Goal: Consume media (video, audio)

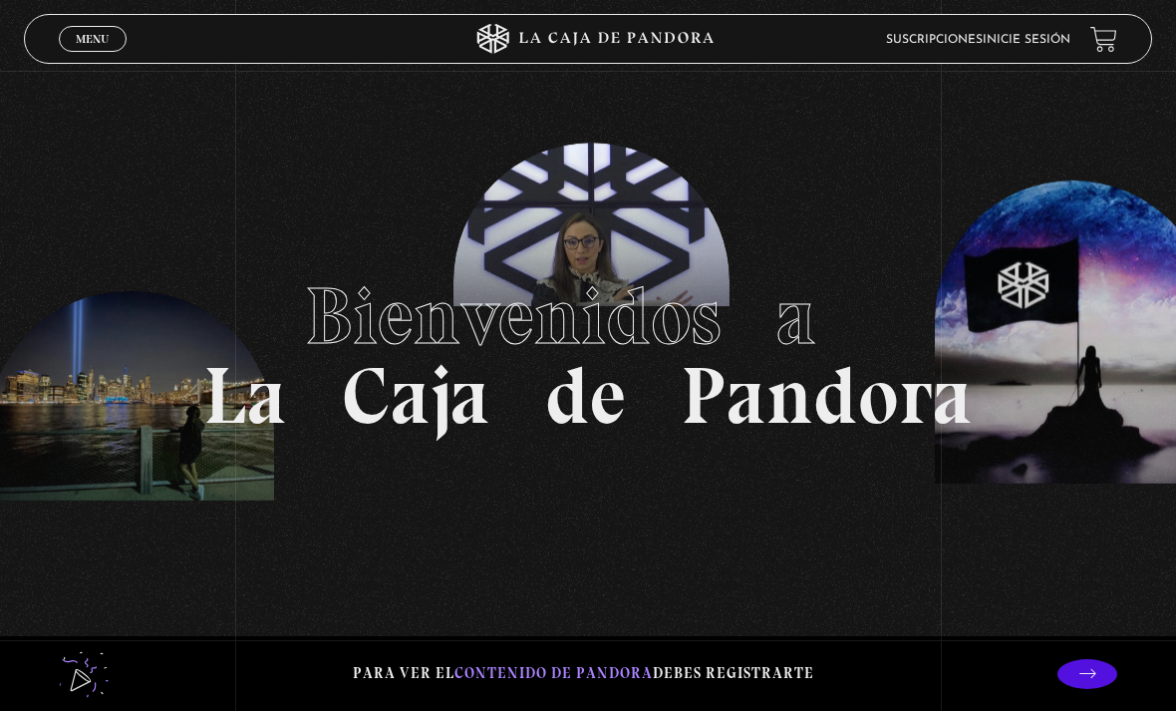
click at [95, 29] on link "Menu Cerrar" at bounding box center [93, 39] width 68 height 26
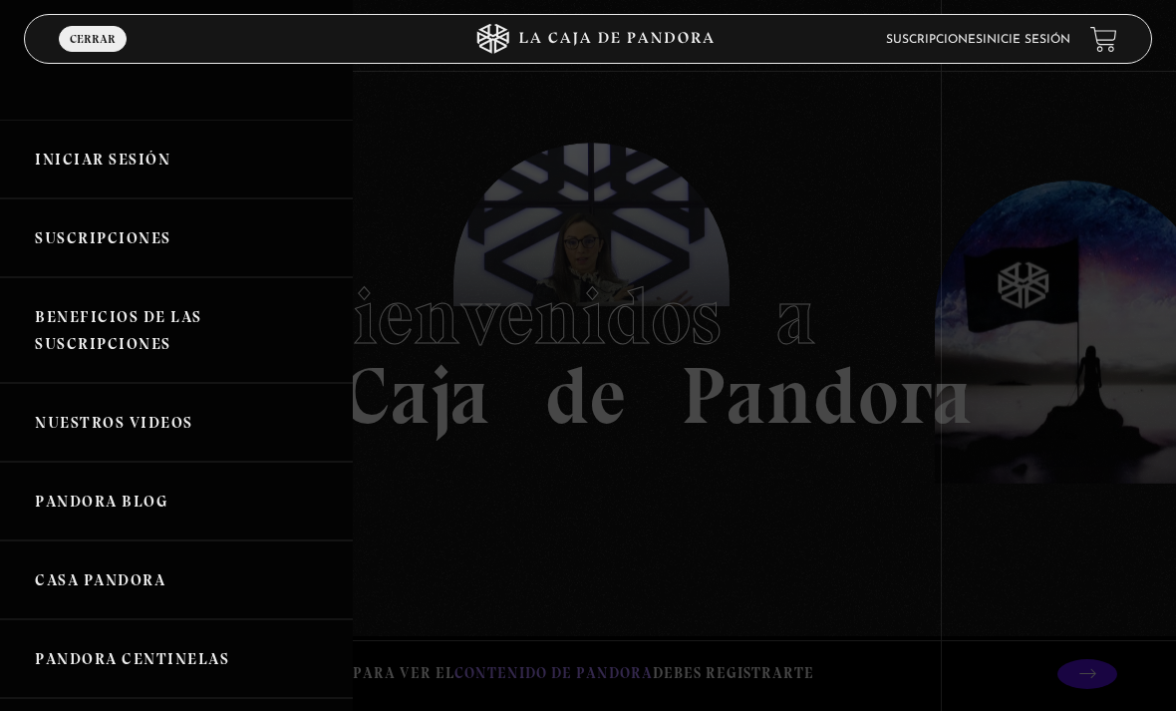
click at [84, 144] on link "Iniciar Sesión" at bounding box center [176, 159] width 353 height 79
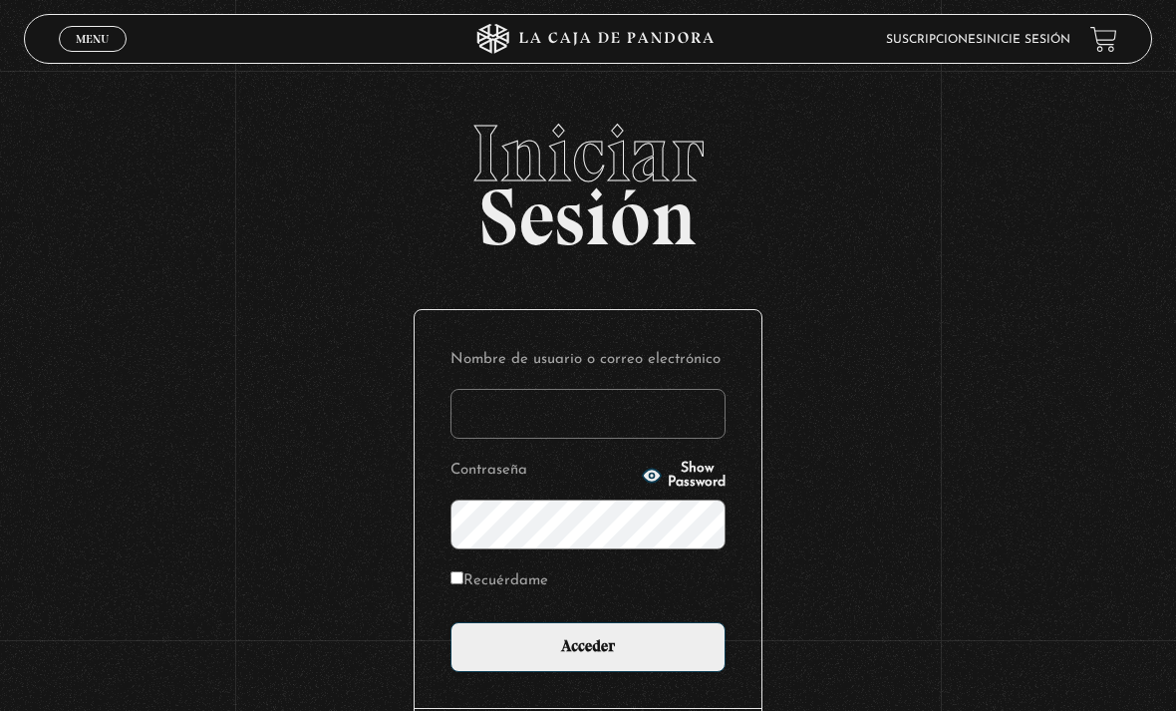
type input "ra_c11@hotmail.com"
click at [588, 657] on input "Acceder" at bounding box center [587, 647] width 275 height 50
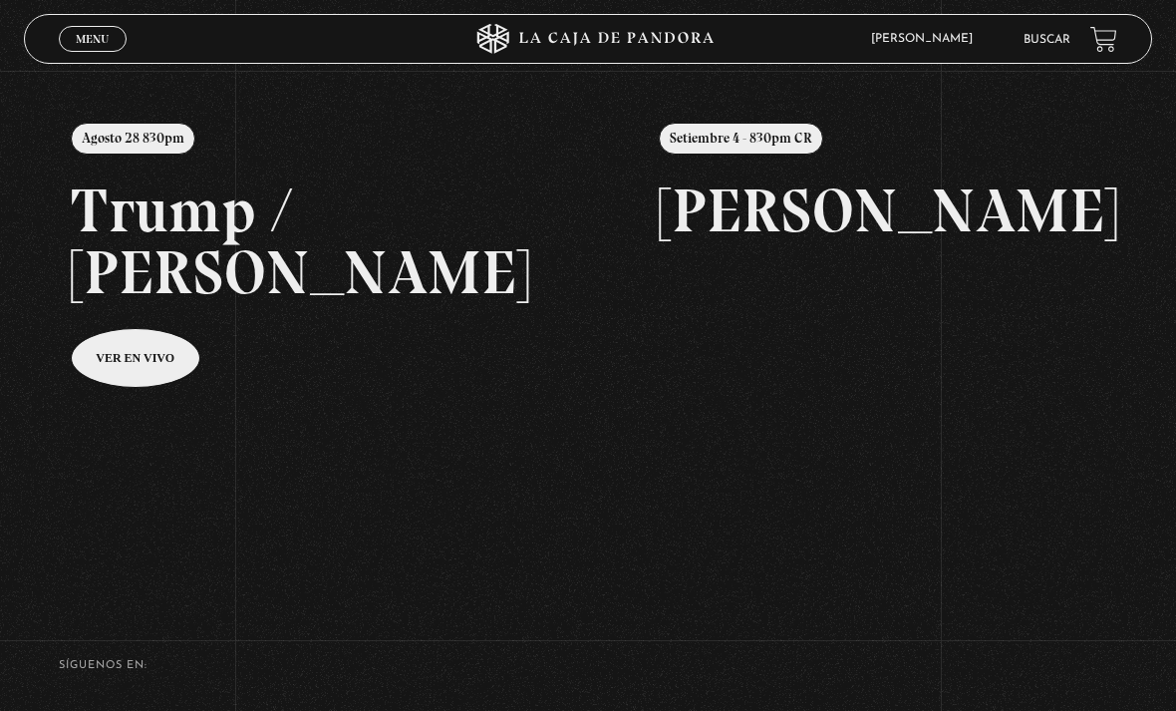
scroll to position [205, 0]
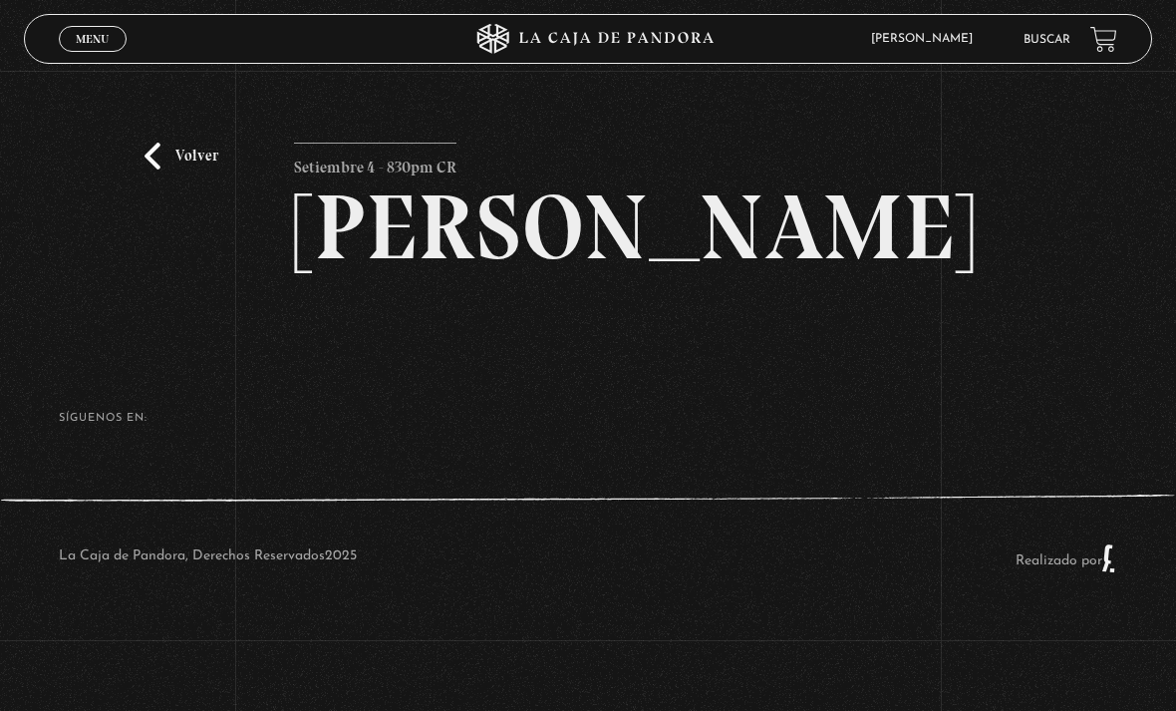
scroll to position [11, 0]
click at [556, 273] on h2 "Maria Gabriela de Faria" at bounding box center [587, 227] width 587 height 92
click at [571, 273] on h2 "Maria Gabriela de Faria" at bounding box center [587, 227] width 587 height 92
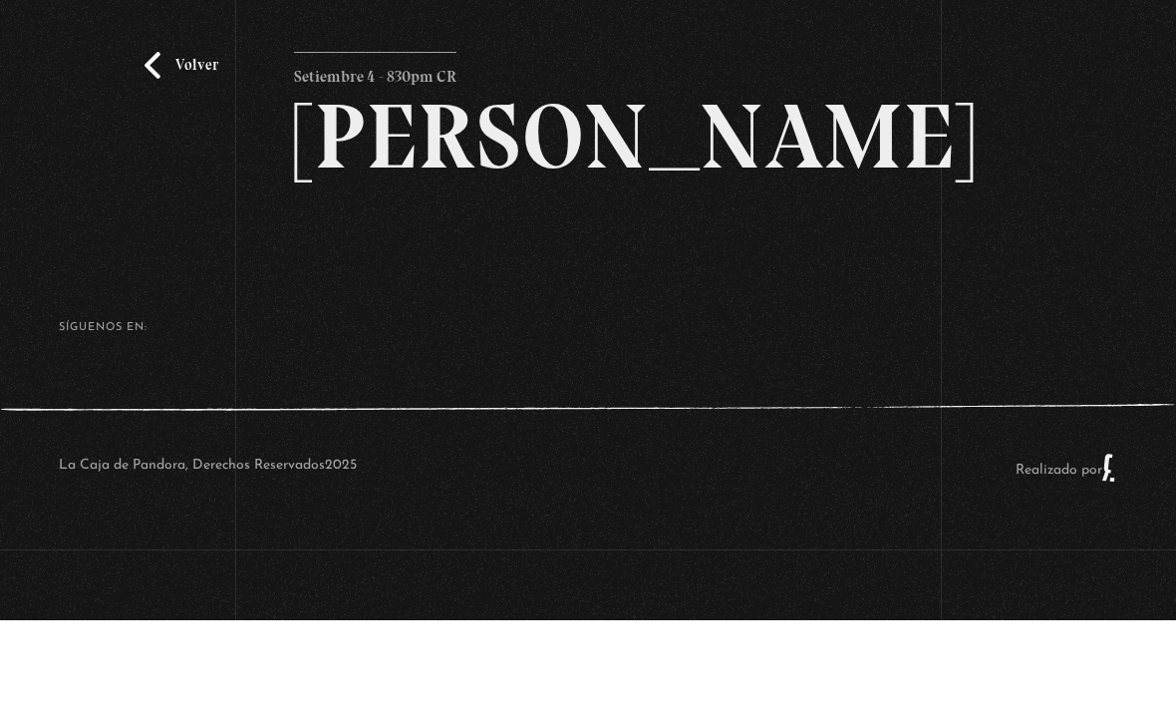
scroll to position [44, 0]
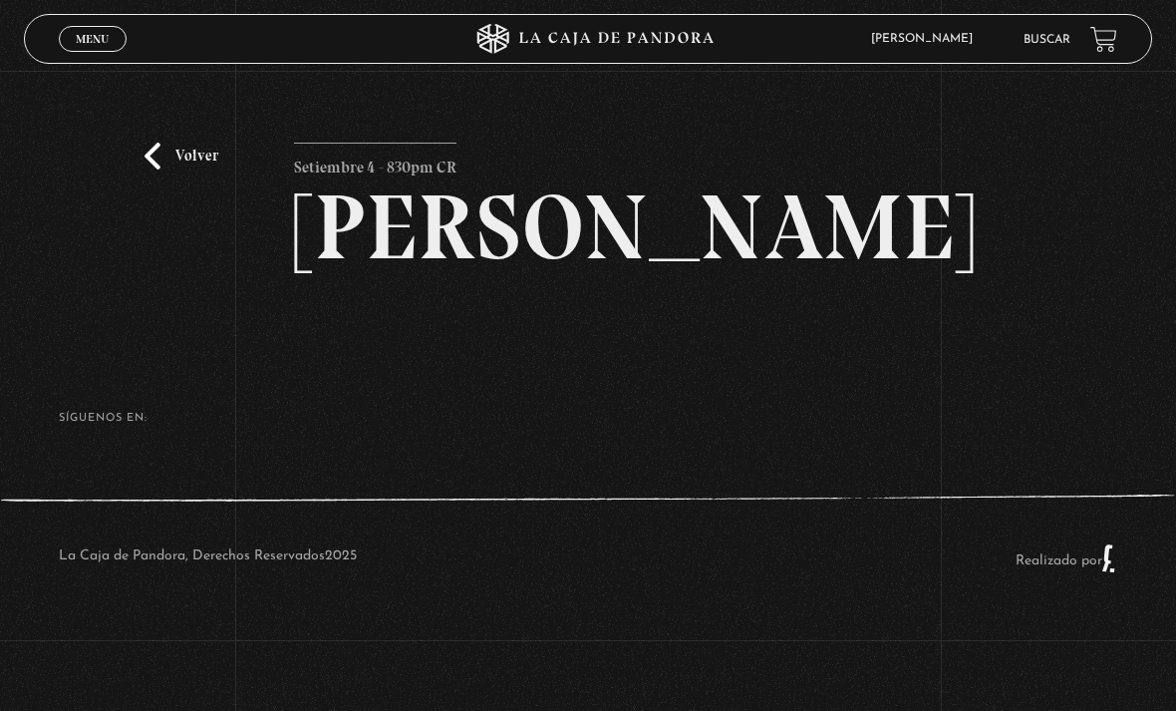
click at [559, 273] on h2 "Maria Gabriela de Faria" at bounding box center [587, 227] width 587 height 92
click at [567, 273] on h2 "Maria Gabriela de Faria" at bounding box center [587, 227] width 587 height 92
click at [580, 273] on h2 "Maria Gabriela de Faria" at bounding box center [587, 227] width 587 height 92
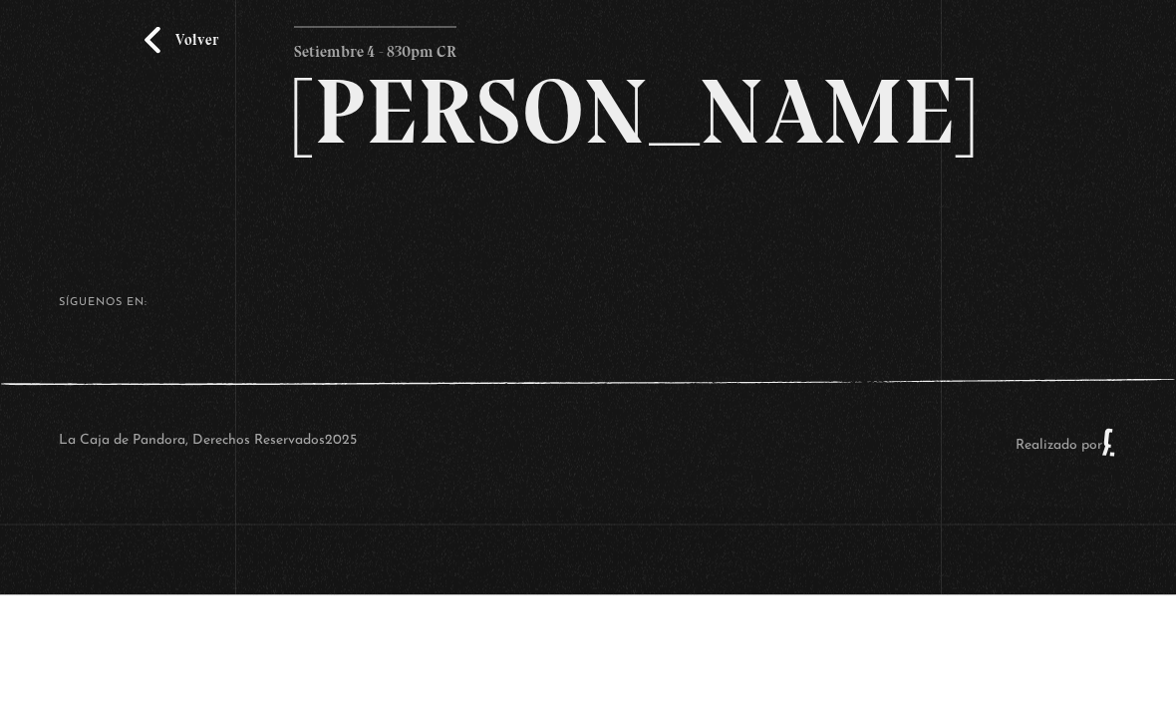
scroll to position [44, 0]
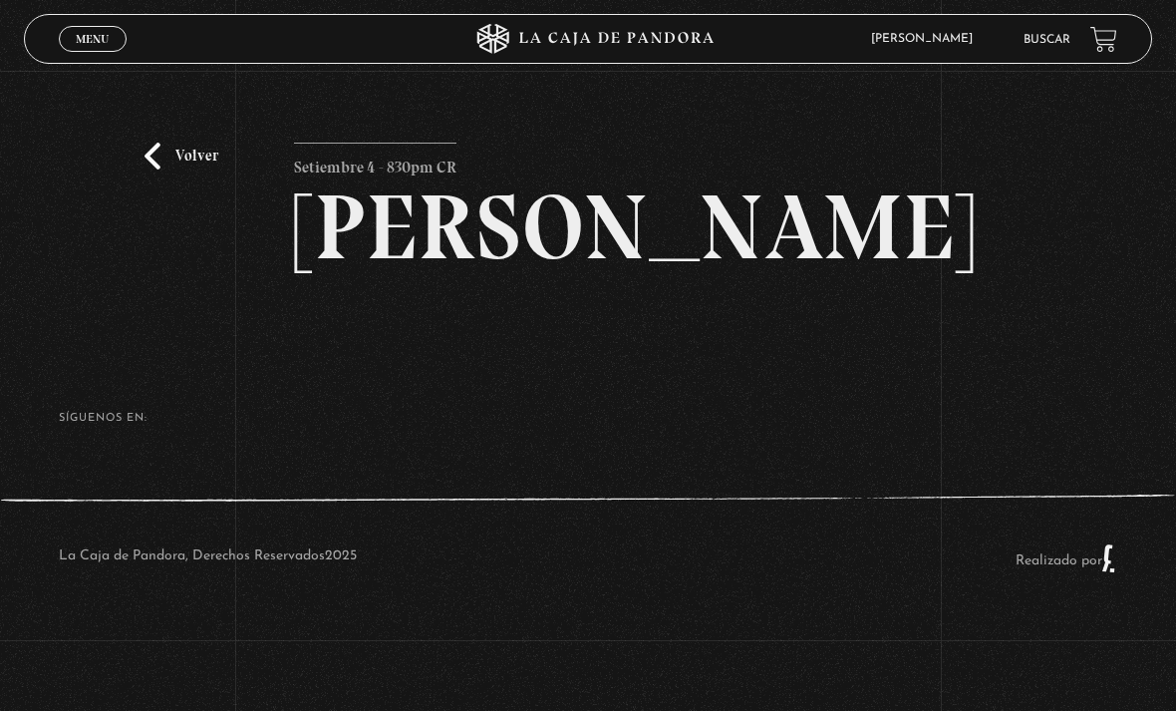
click at [517, 273] on h2 "Maria Gabriela de Faria" at bounding box center [587, 227] width 587 height 92
click at [168, 143] on link "Volver" at bounding box center [181, 156] width 74 height 27
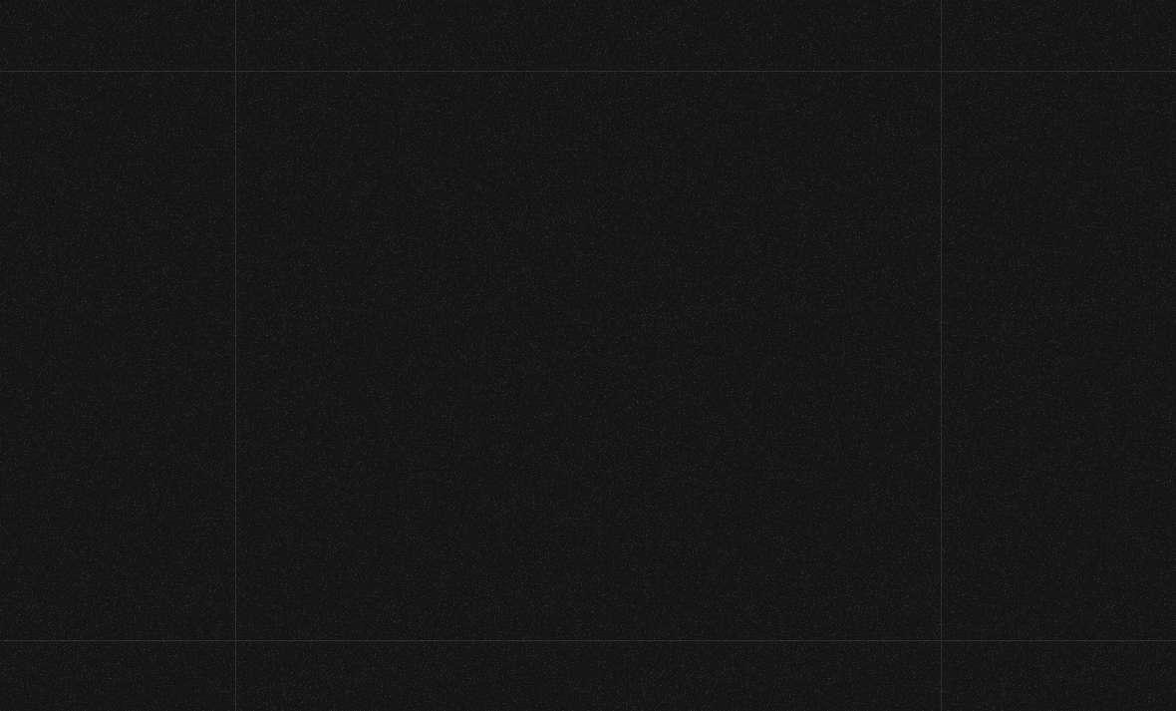
scroll to position [269, 0]
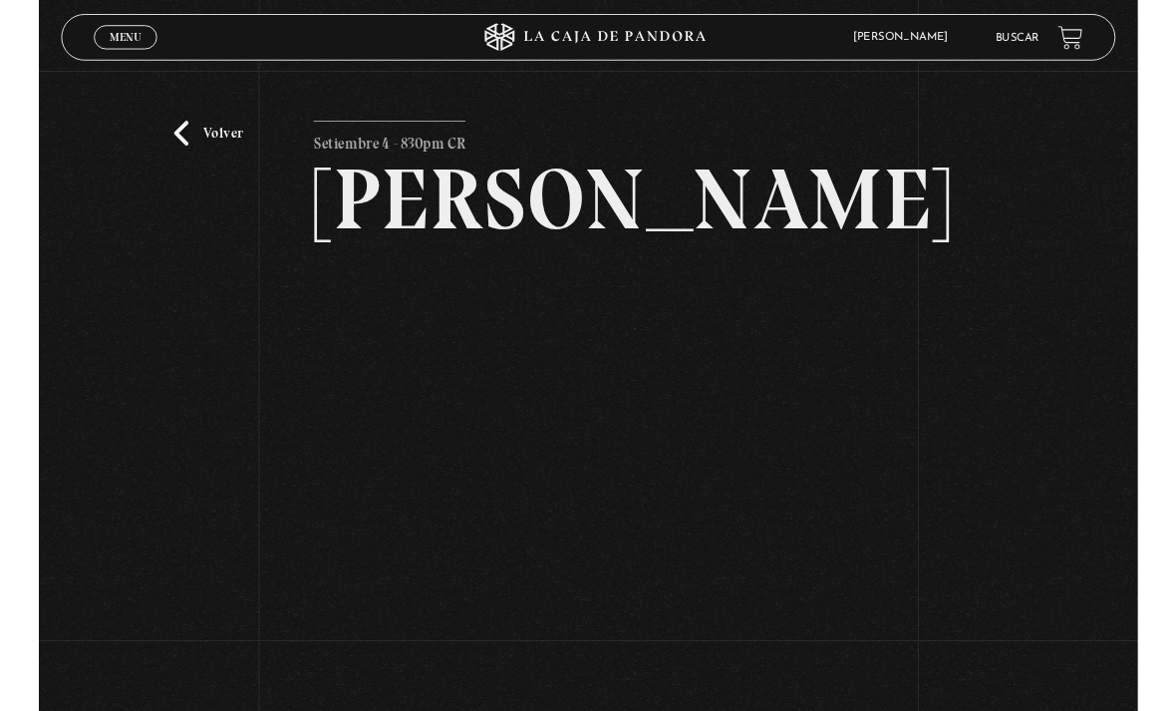
scroll to position [431, 0]
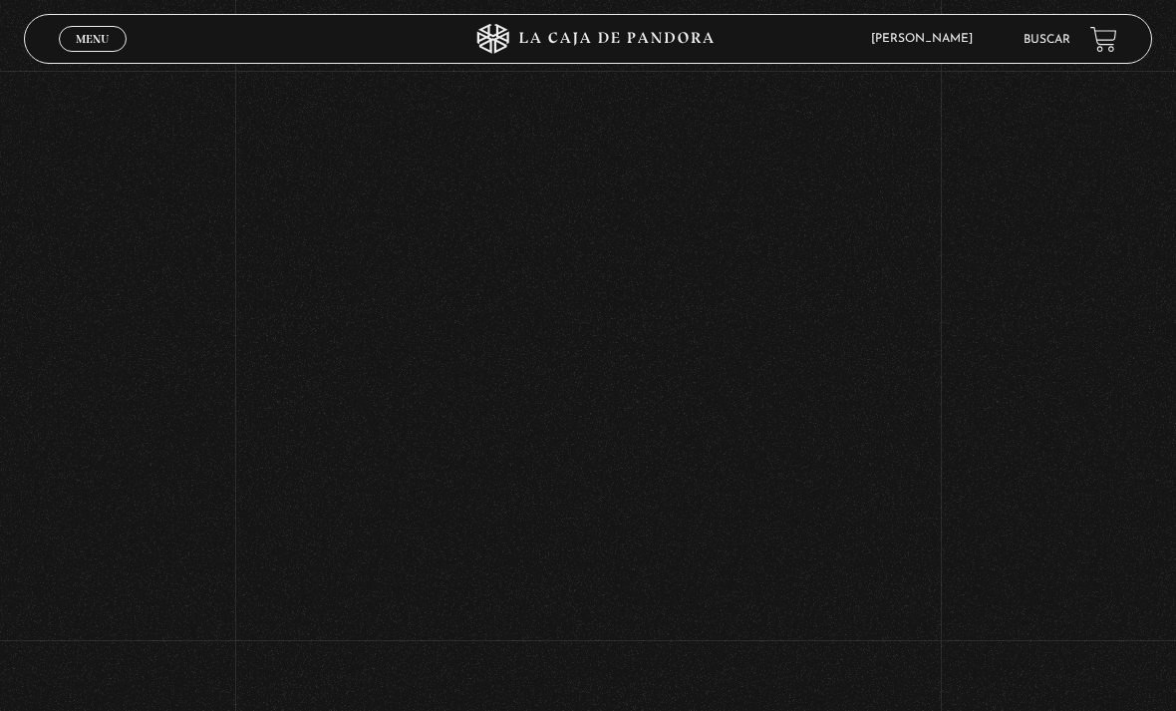
click at [911, 352] on div "Volver Setiembre 4 - 830pm CR Maria Gabriela de Faria" at bounding box center [588, 189] width 1176 height 1100
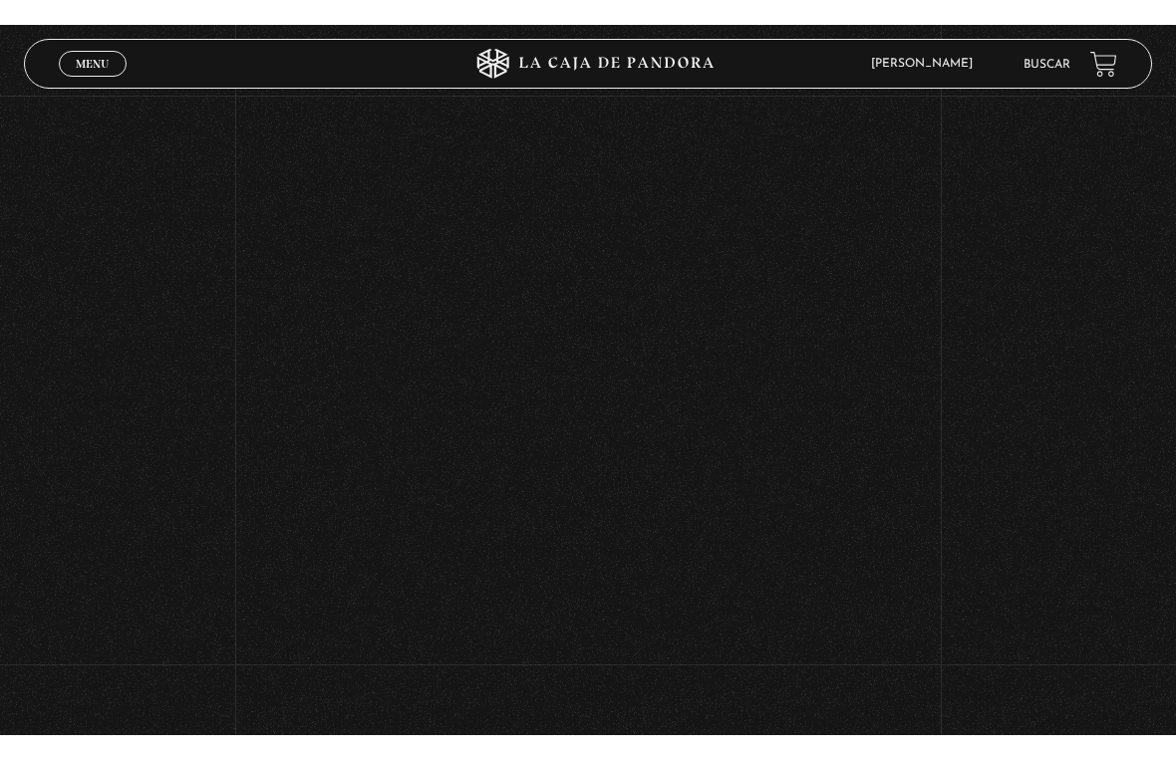
scroll to position [24, 0]
